Goal: Information Seeking & Learning: Learn about a topic

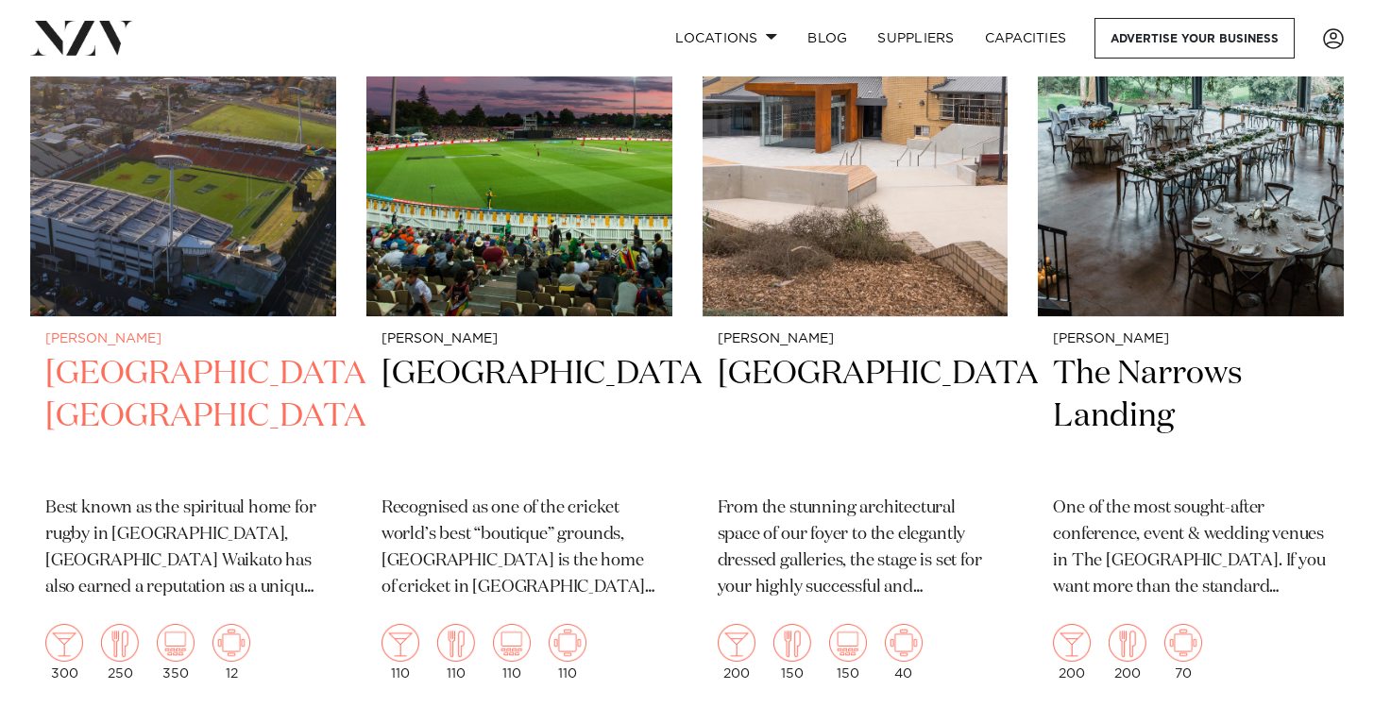
scroll to position [2235, 0]
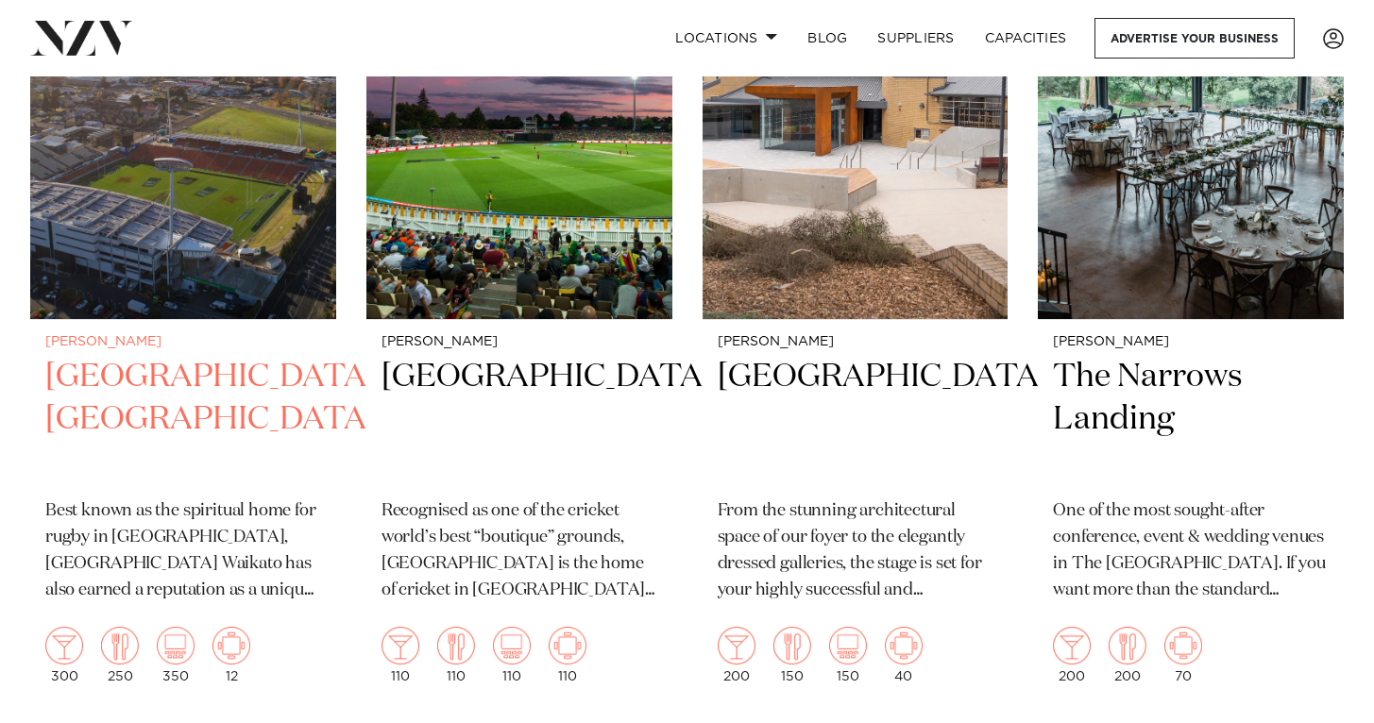
click at [222, 218] on img at bounding box center [183, 114] width 306 height 410
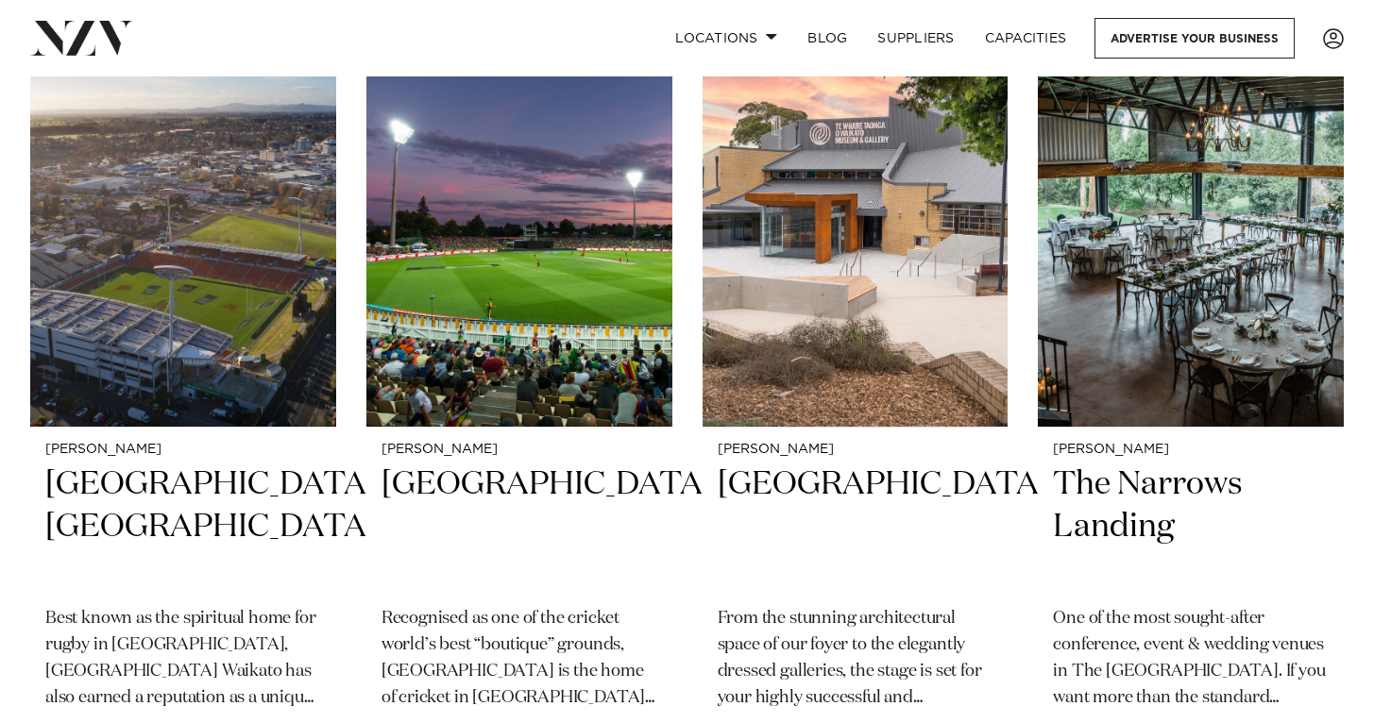
scroll to position [2124, 0]
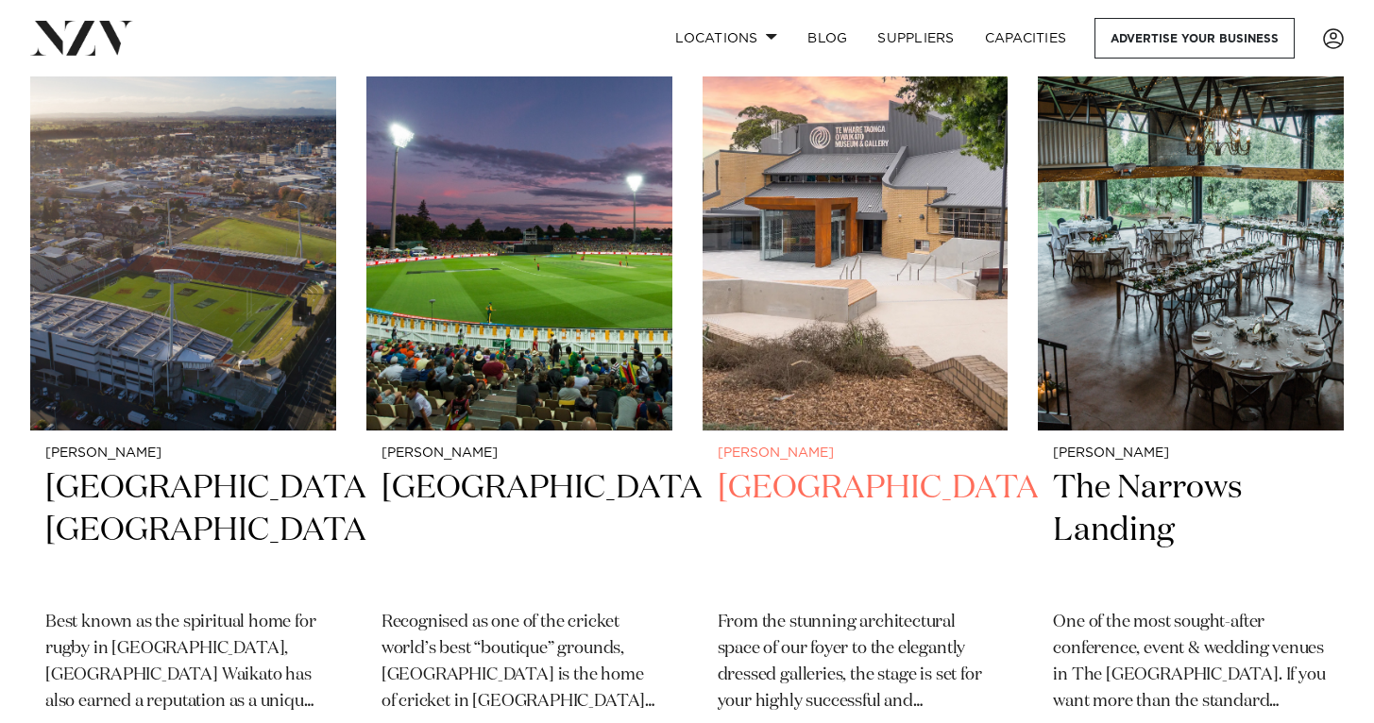
click at [830, 384] on img at bounding box center [856, 226] width 306 height 410
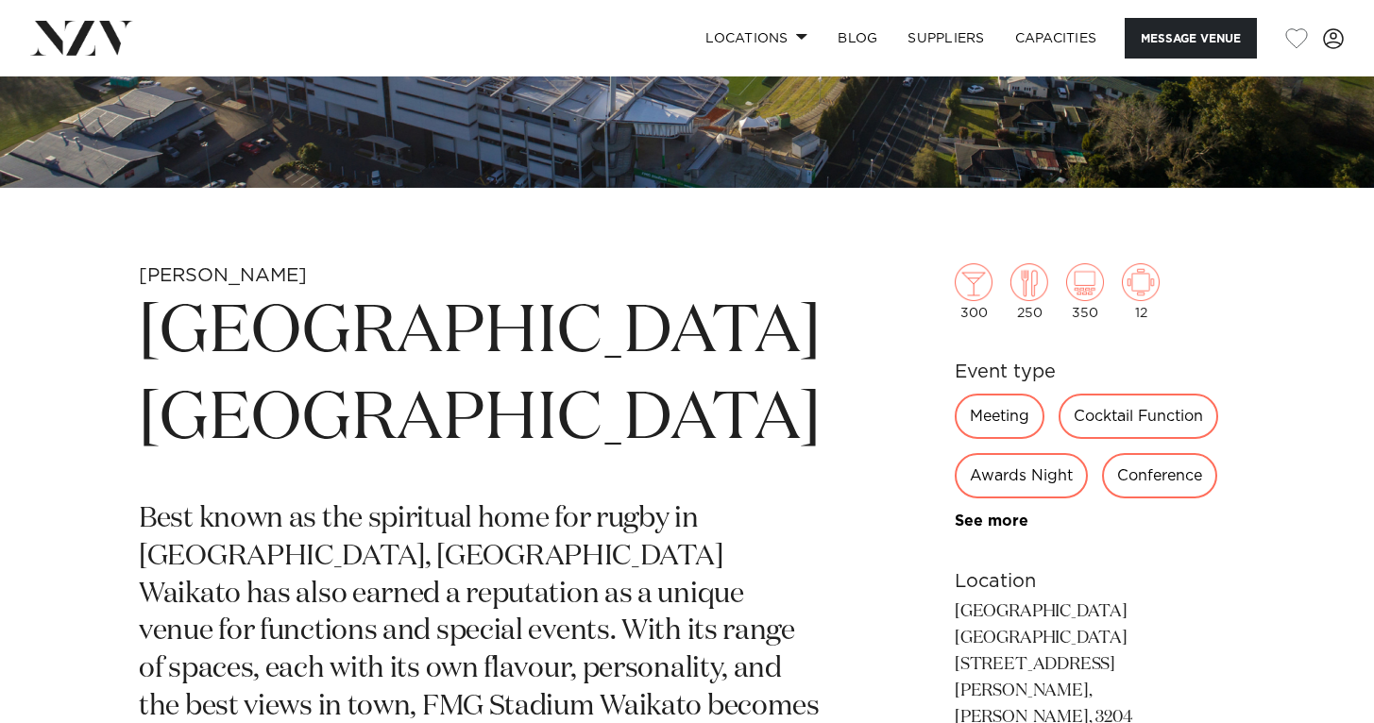
scroll to position [541, 0]
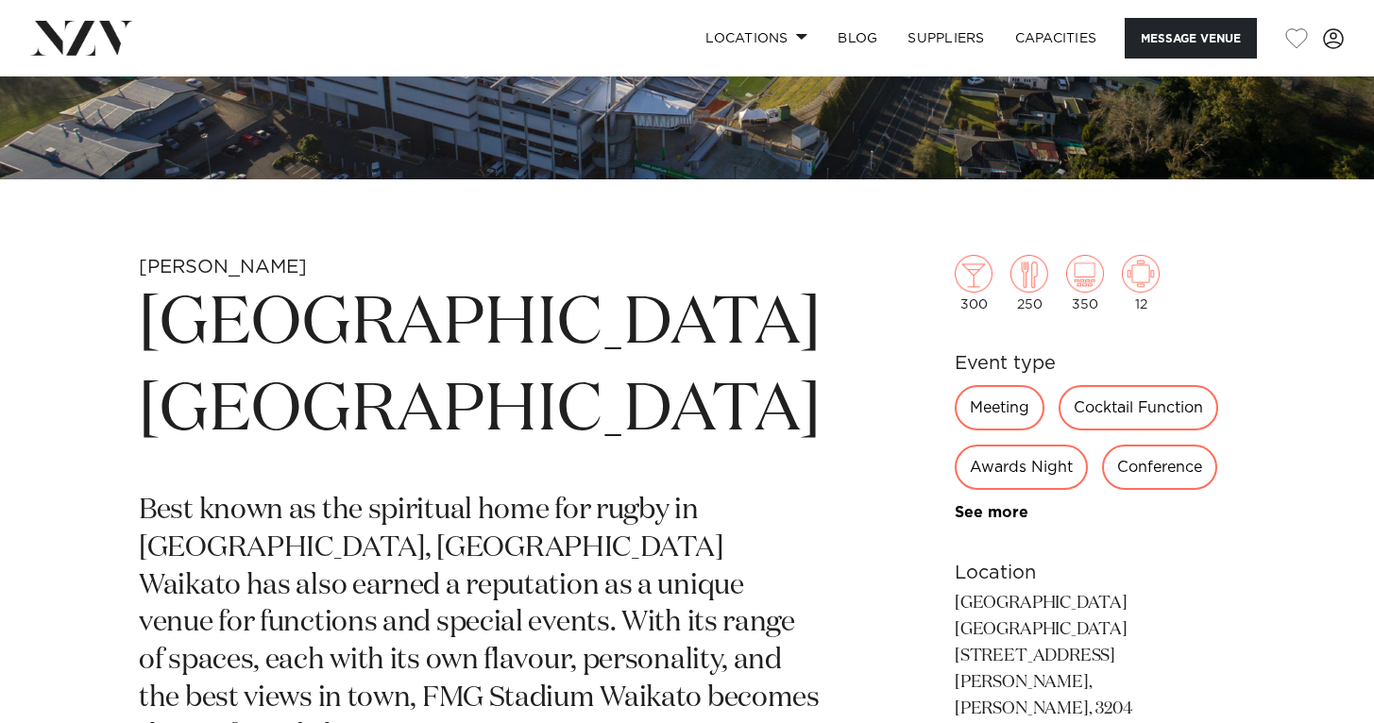
click at [1001, 465] on div "Awards Night" at bounding box center [1021, 467] width 133 height 45
click at [1131, 468] on div "Conference" at bounding box center [1159, 467] width 115 height 45
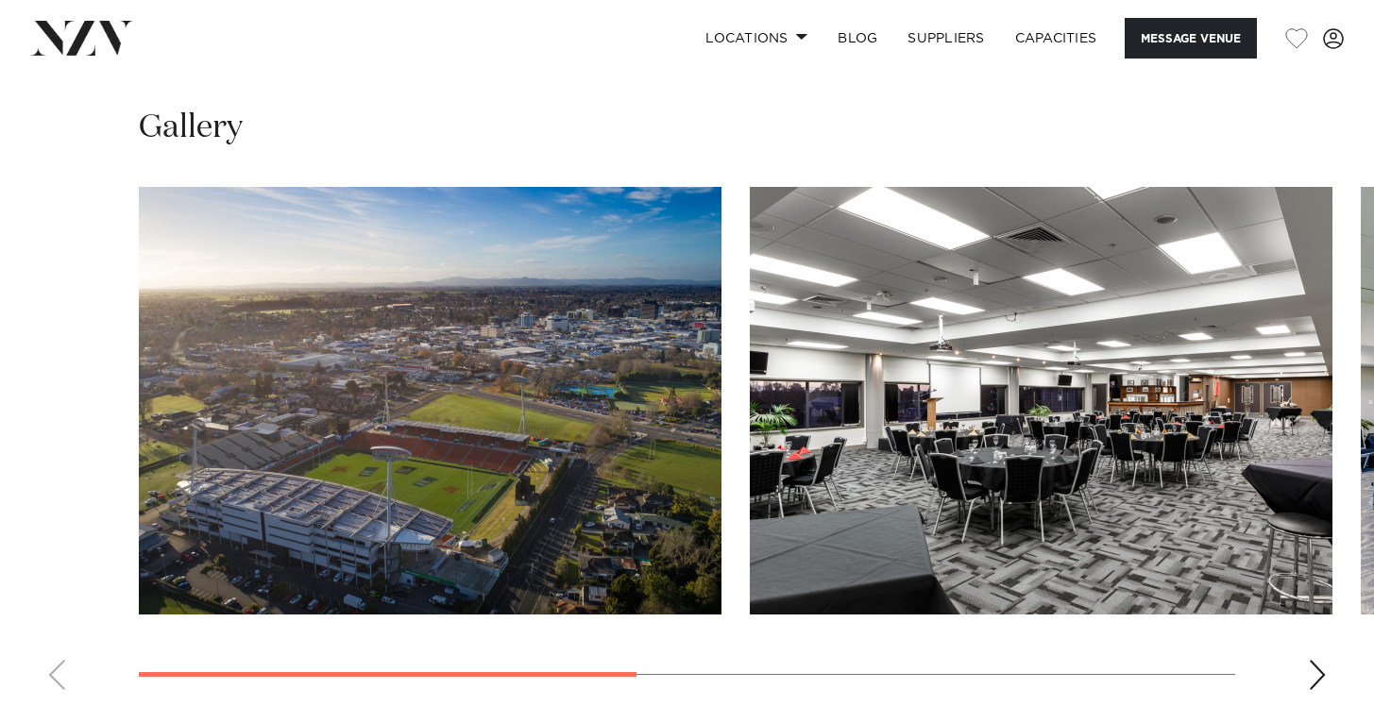
scroll to position [1374, 0]
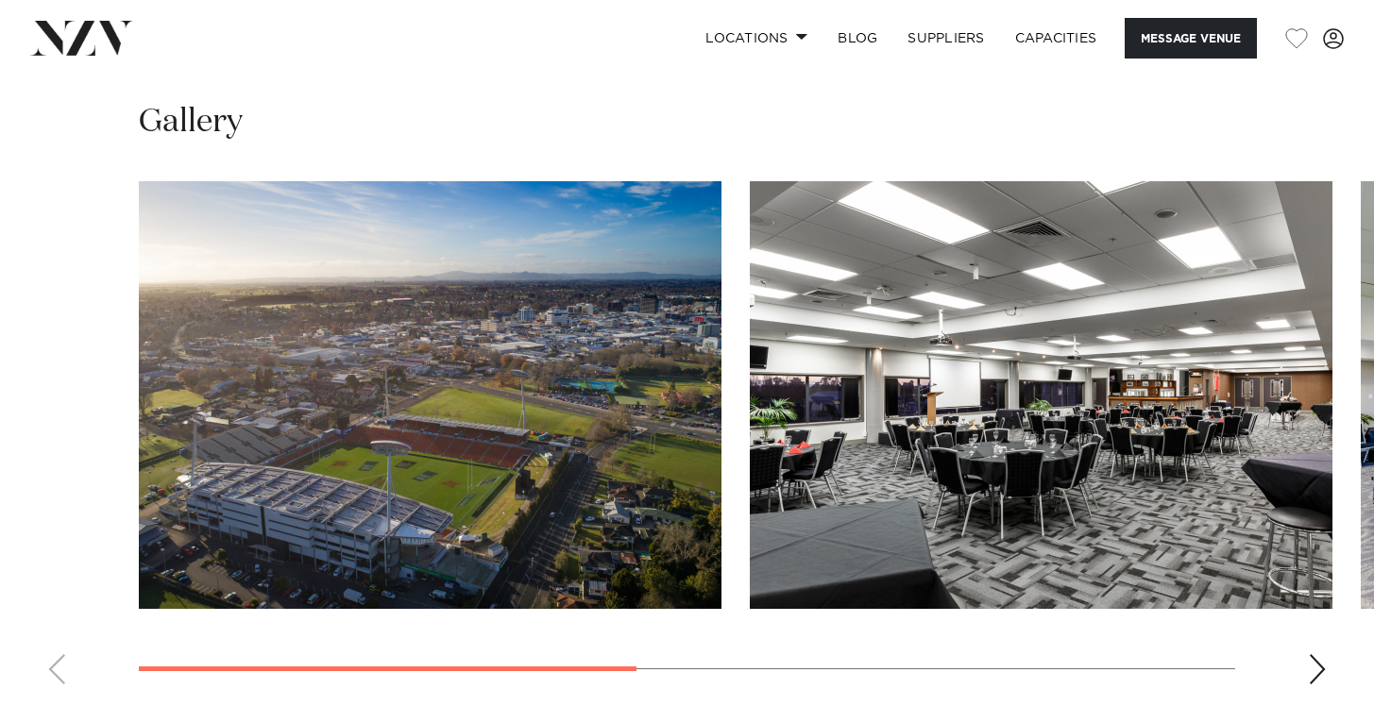
click at [1321, 654] on div "Next slide" at bounding box center [1317, 669] width 19 height 30
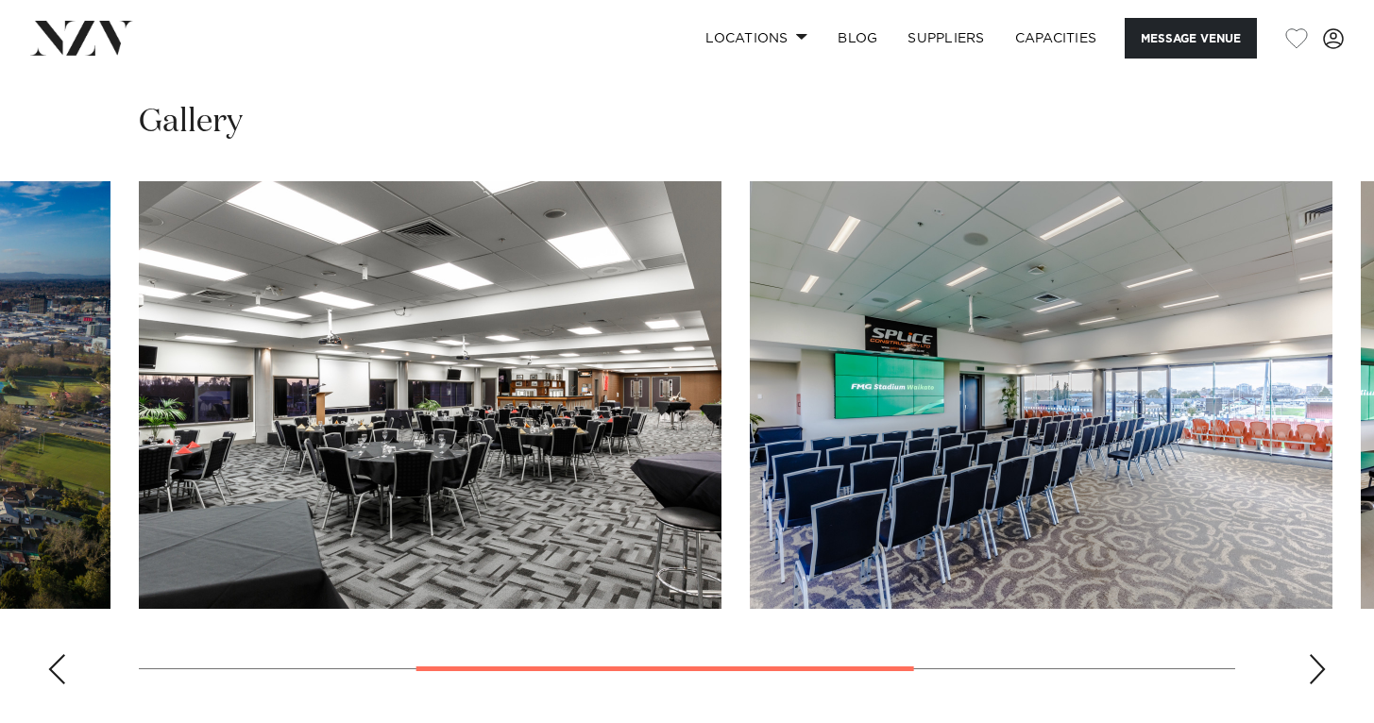
click at [1320, 654] on div "Next slide" at bounding box center [1317, 669] width 19 height 30
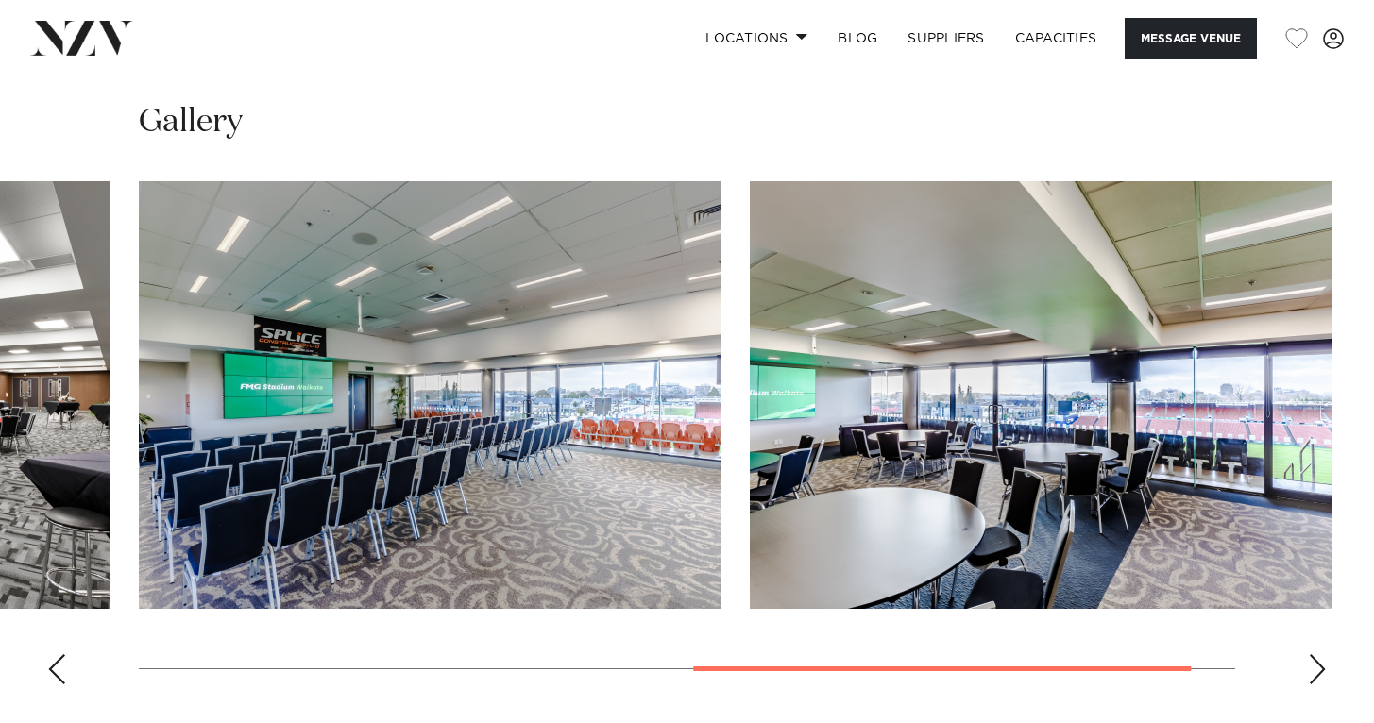
click at [1321, 654] on div "Next slide" at bounding box center [1317, 669] width 19 height 30
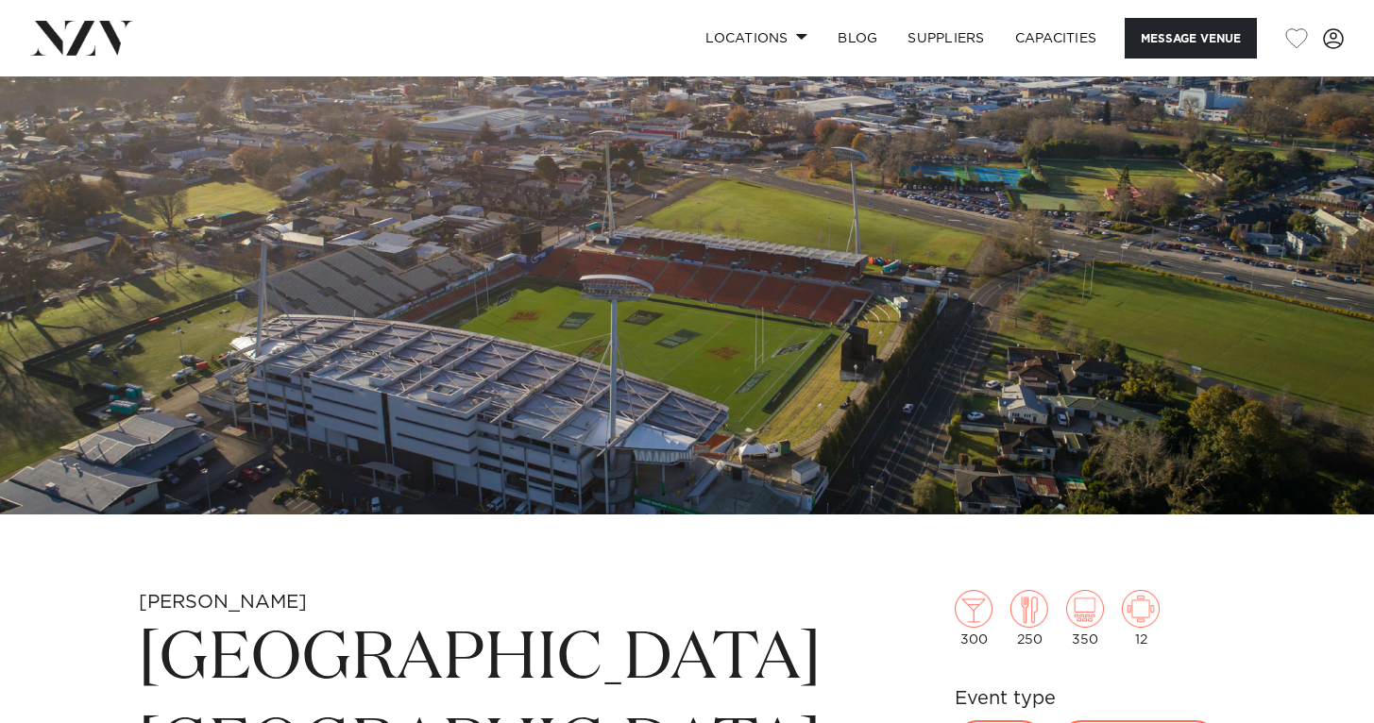
scroll to position [204, 0]
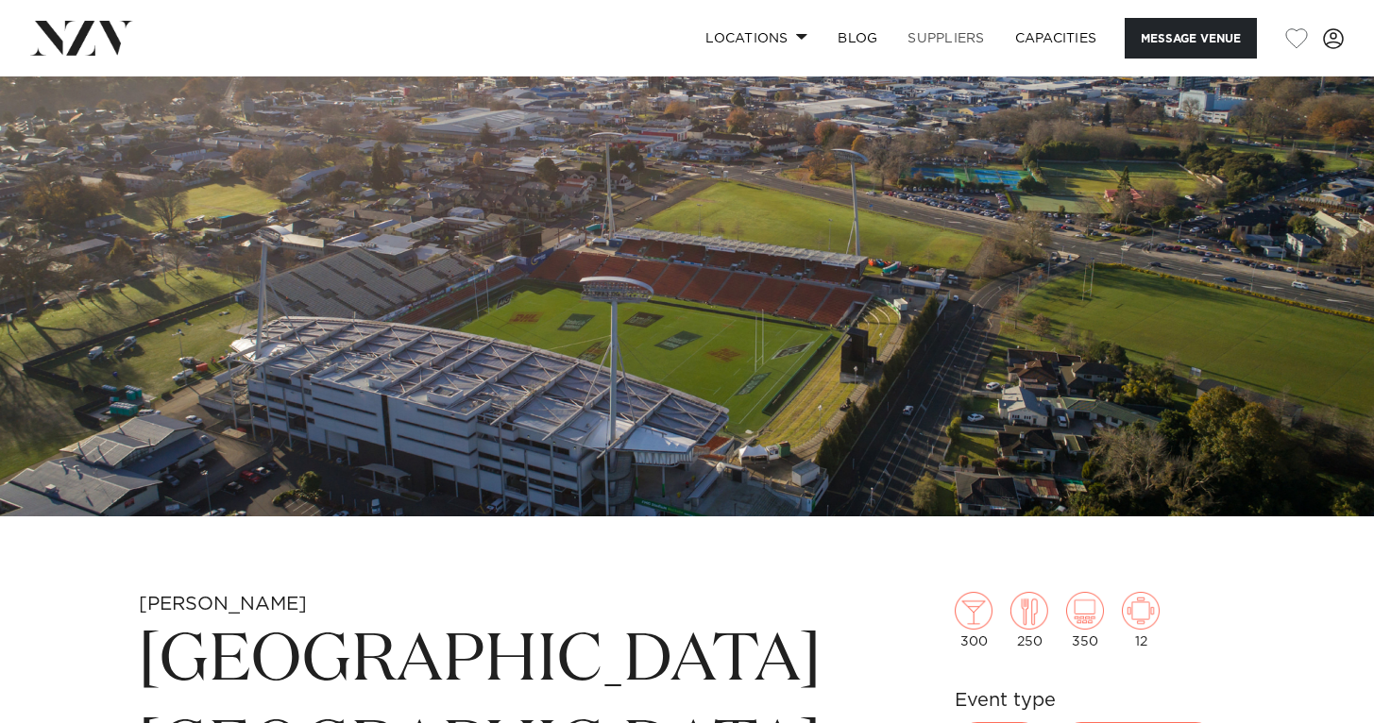
click at [964, 36] on link "SUPPLIERS" at bounding box center [945, 38] width 107 height 41
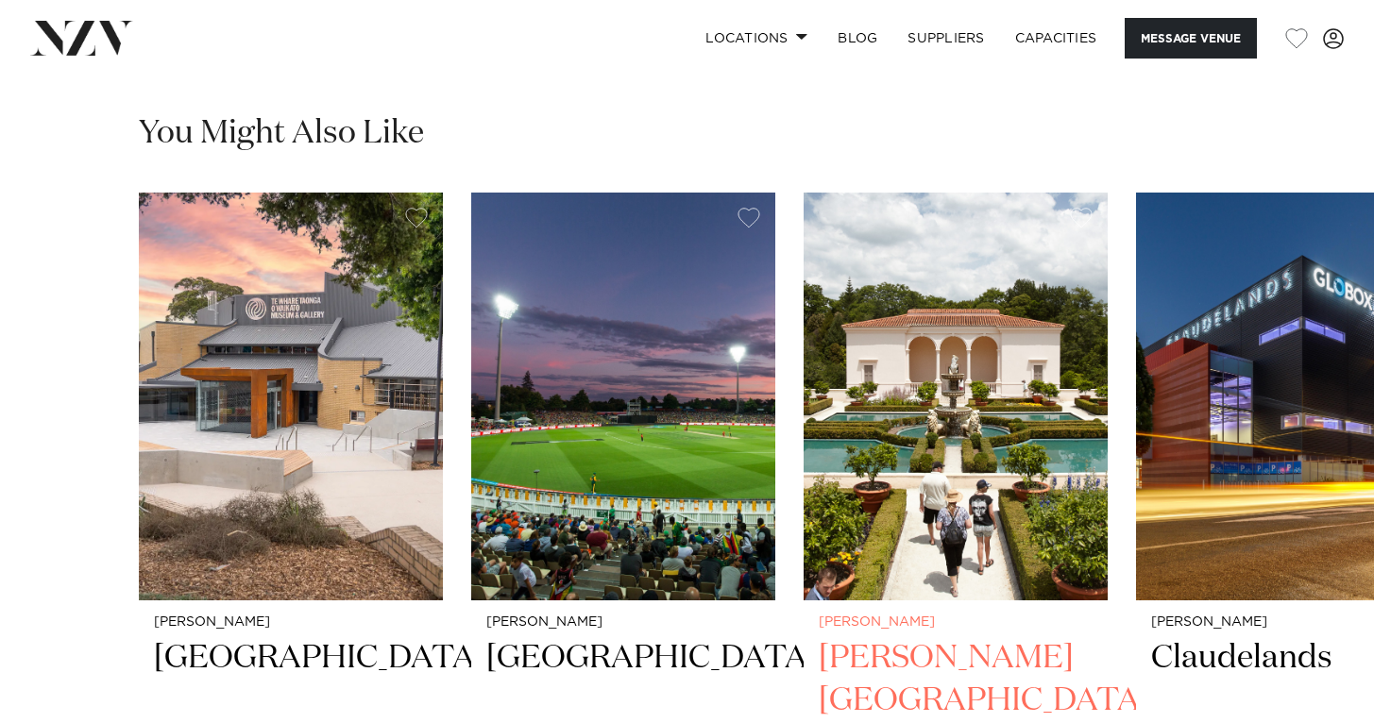
scroll to position [2035, 0]
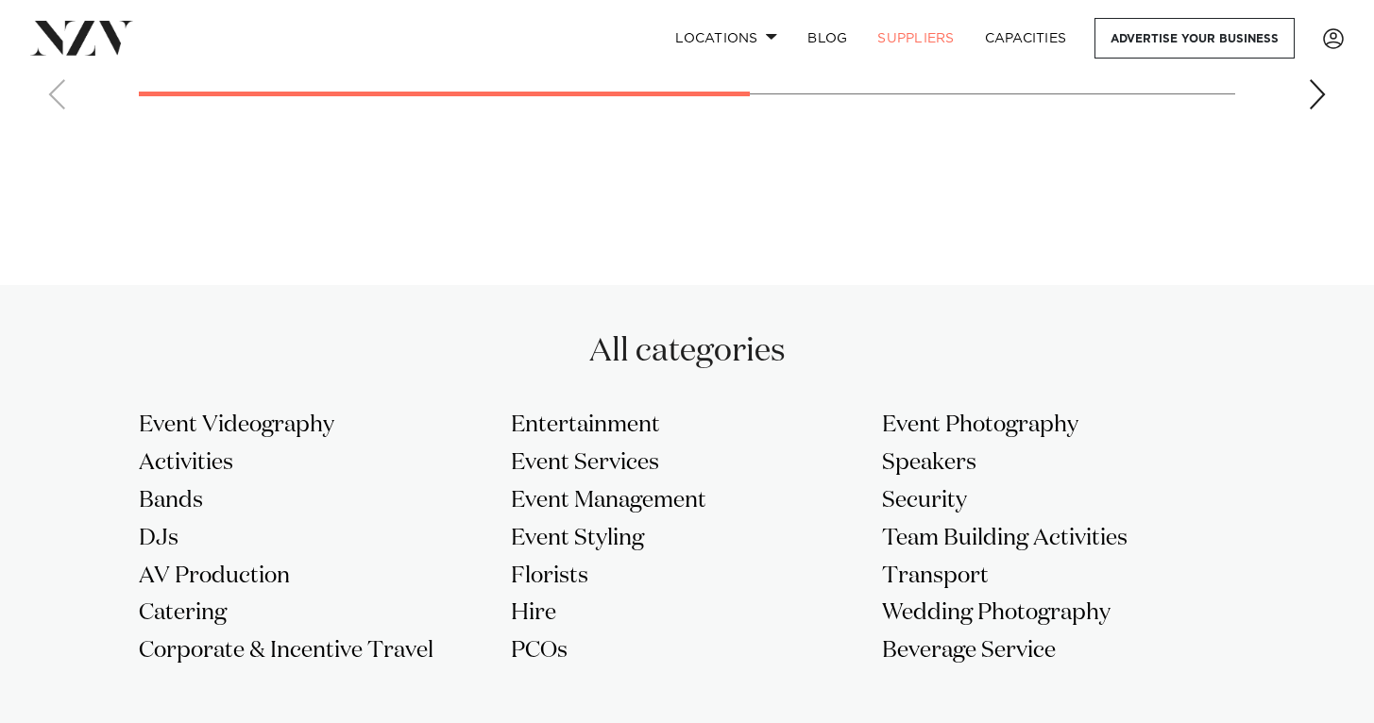
scroll to position [1400, 0]
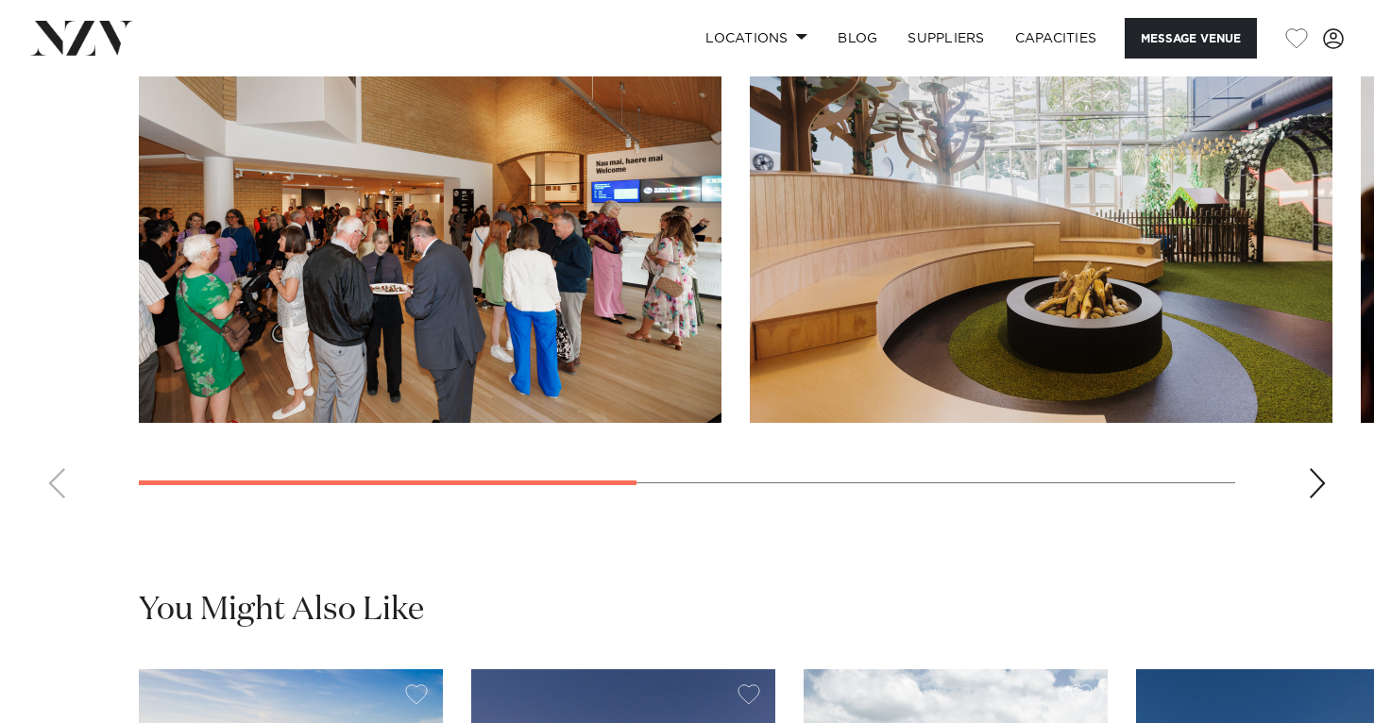
scroll to position [1516, 0]
